Goal: Go to known website: Access a specific website the user already knows

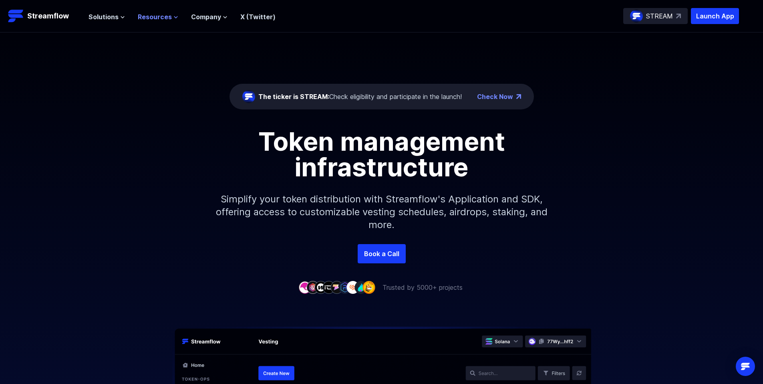
click at [163, 16] on span "Resources" at bounding box center [155, 17] width 34 height 10
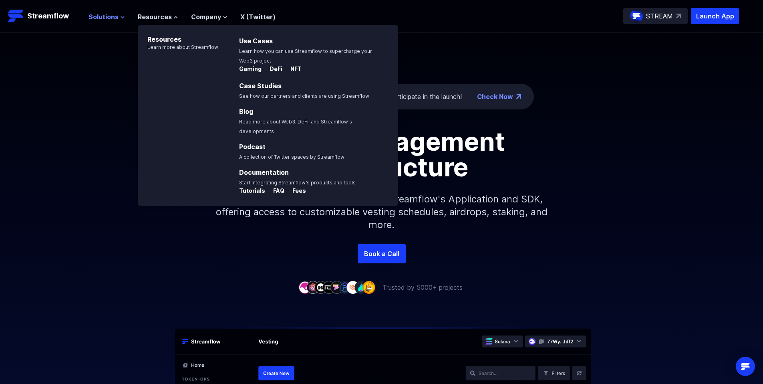
click at [98, 17] on span "Solutions" at bounding box center [104, 17] width 30 height 10
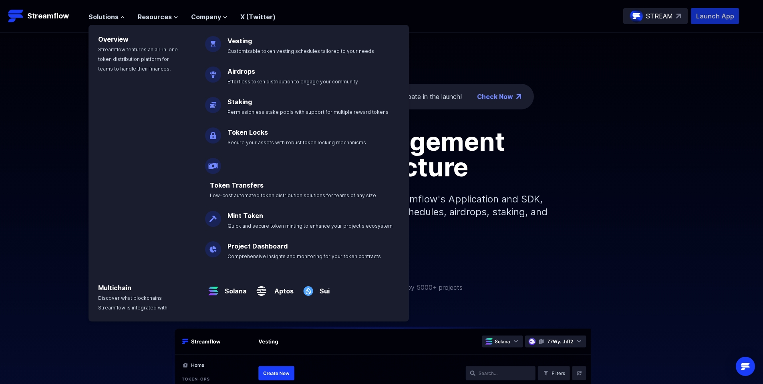
click at [713, 16] on p "Launch App" at bounding box center [715, 16] width 48 height 16
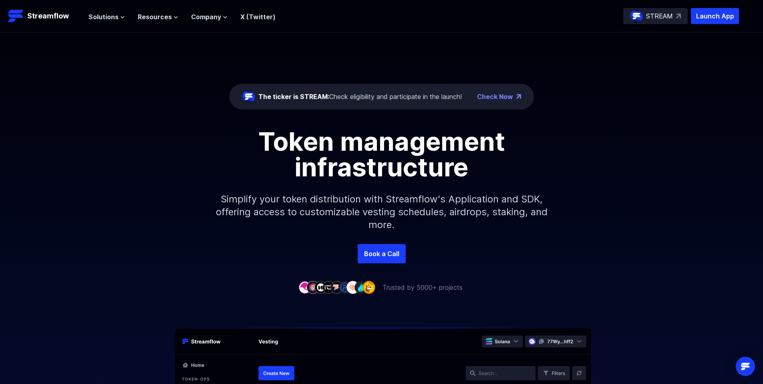
click at [636, 13] on img at bounding box center [636, 16] width 13 height 13
click at [487, 51] on div "The ticker is STREAM: Check eligibility and participate in the launch! Check No…" at bounding box center [381, 137] width 763 height 211
click at [717, 14] on p "Launch App" at bounding box center [715, 16] width 48 height 16
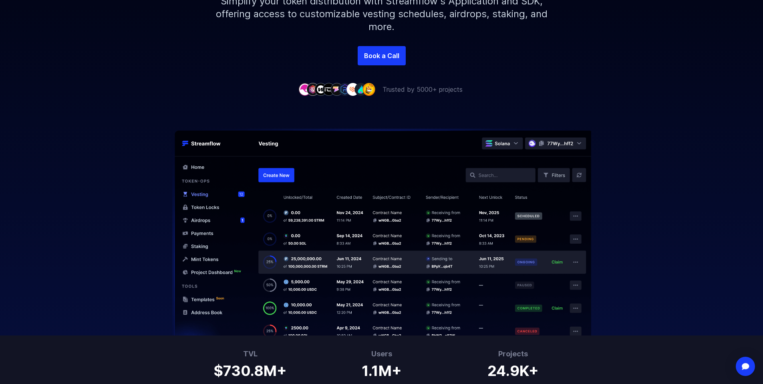
scroll to position [437, 0]
